Goal: Task Accomplishment & Management: Manage account settings

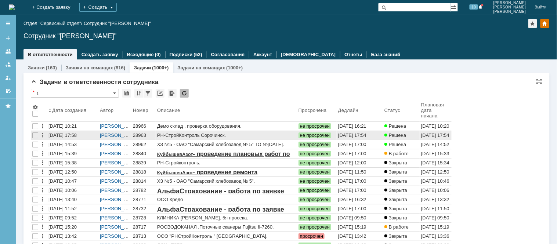
click at [140, 137] on div "28963" at bounding box center [143, 136] width 21 height 6
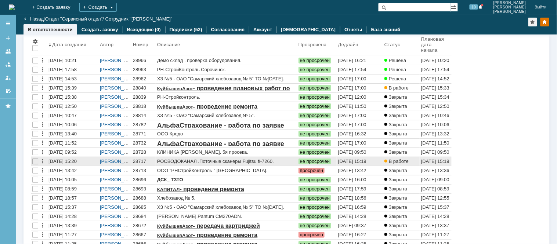
click at [139, 164] on div "28717" at bounding box center [143, 162] width 21 height 6
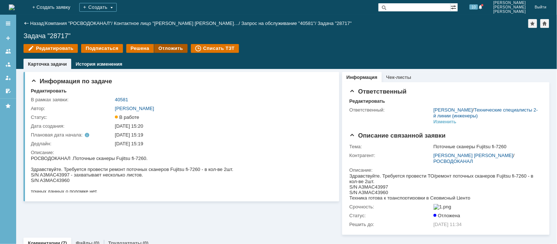
click at [173, 48] on div "Отложить" at bounding box center [170, 48] width 33 height 9
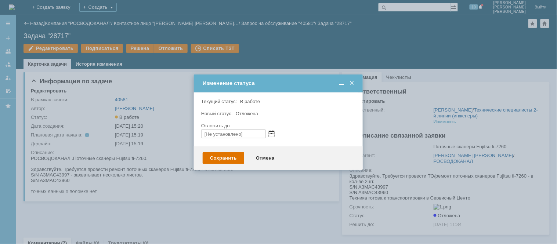
click at [271, 133] on span at bounding box center [272, 134] width 6 height 6
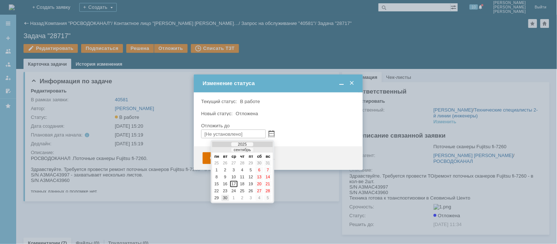
click at [223, 195] on div "30" at bounding box center [224, 198] width 7 height 6
type input "[DATE] 09:45"
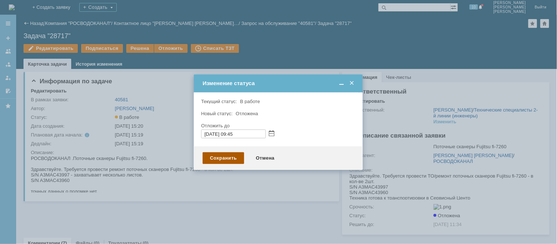
click at [229, 159] on div "Сохранить" at bounding box center [223, 158] width 41 height 12
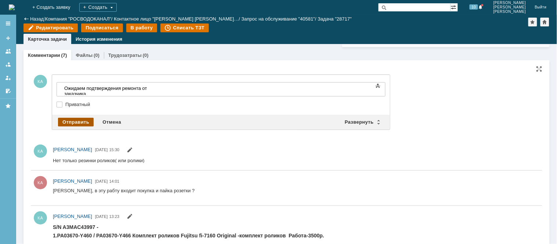
click at [68, 127] on div "Отправить" at bounding box center [76, 122] width 36 height 9
